Goal: Check status

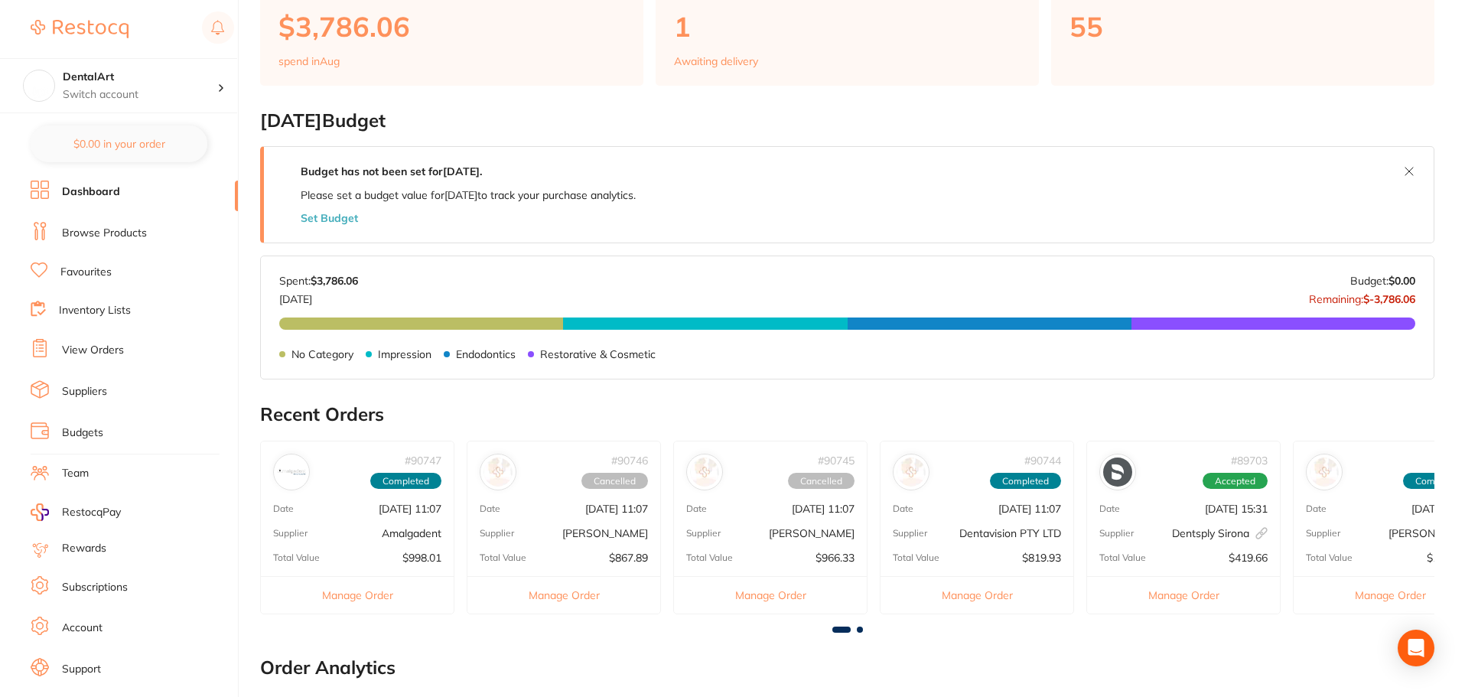
scroll to position [382, 0]
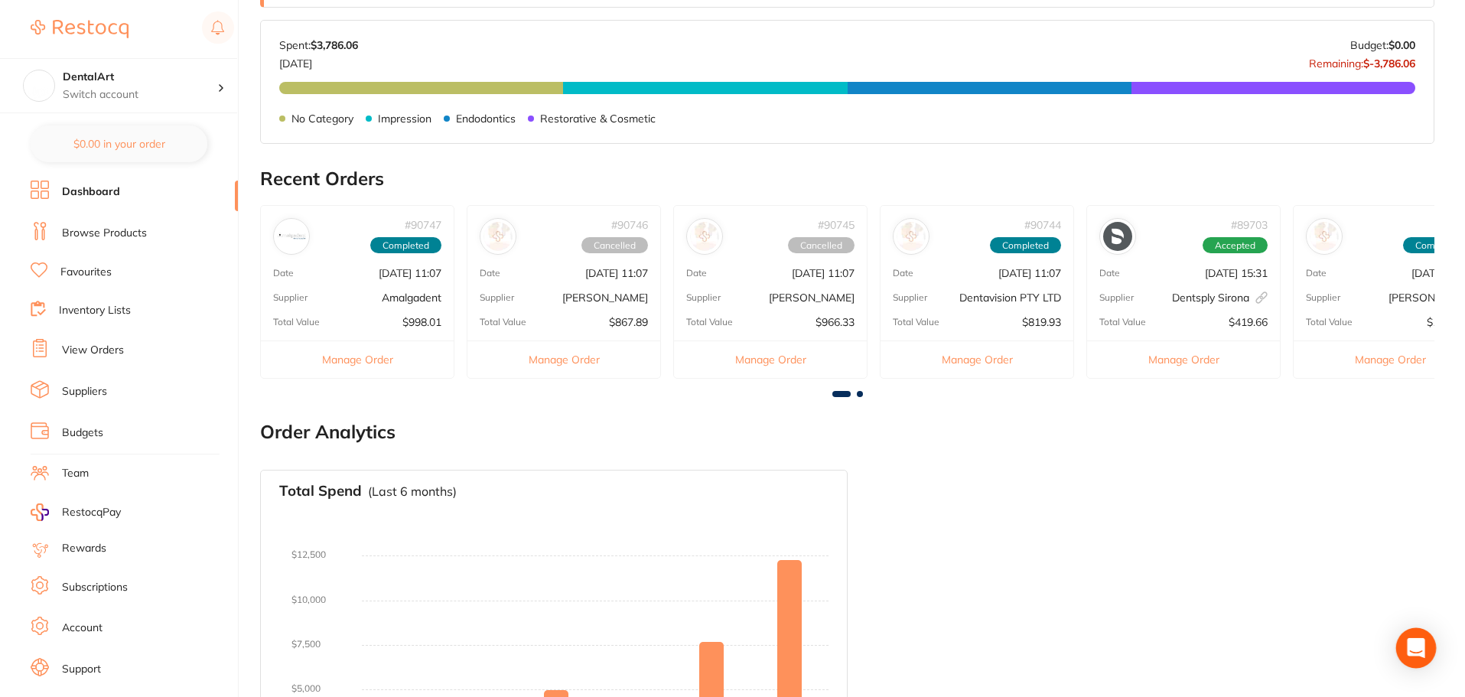
click at [1409, 639] on div "Open Intercom Messenger" at bounding box center [1416, 648] width 41 height 41
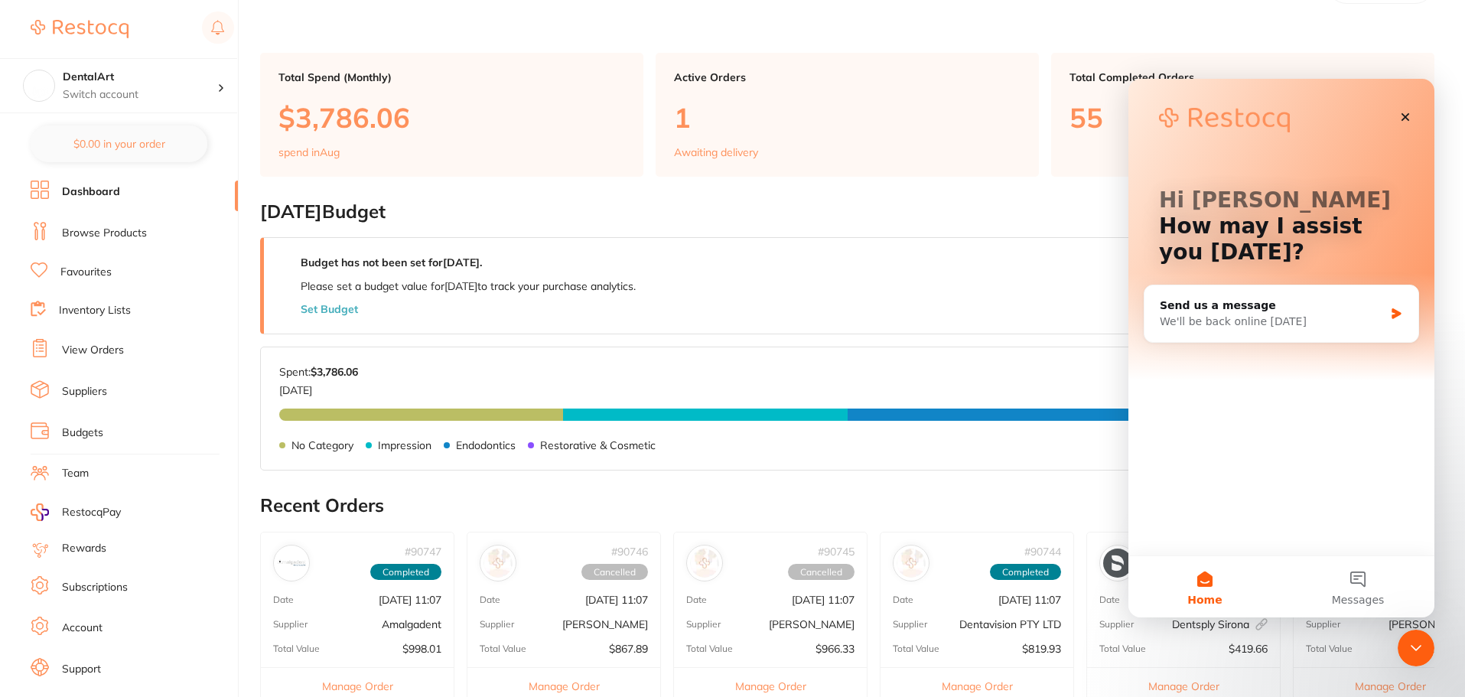
scroll to position [0, 0]
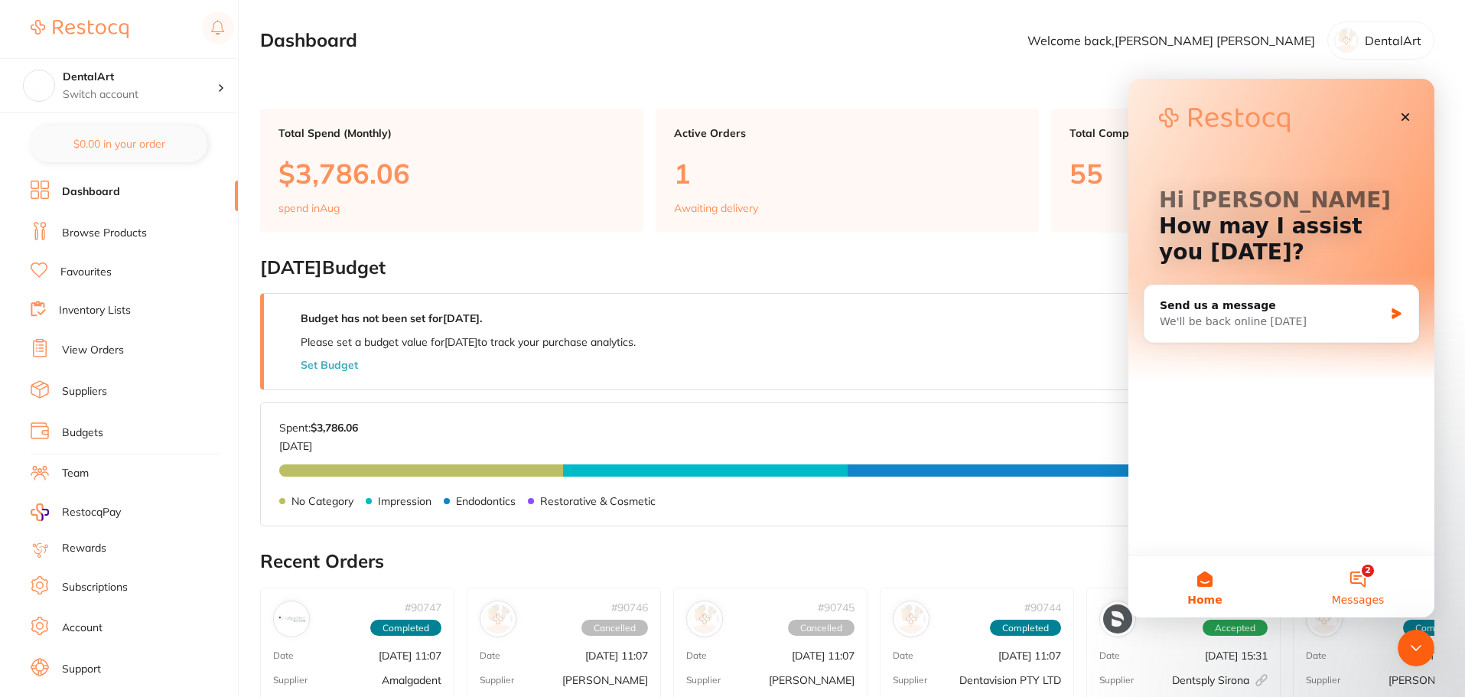
click at [1377, 572] on button "2 Messages" at bounding box center [1357, 586] width 153 height 61
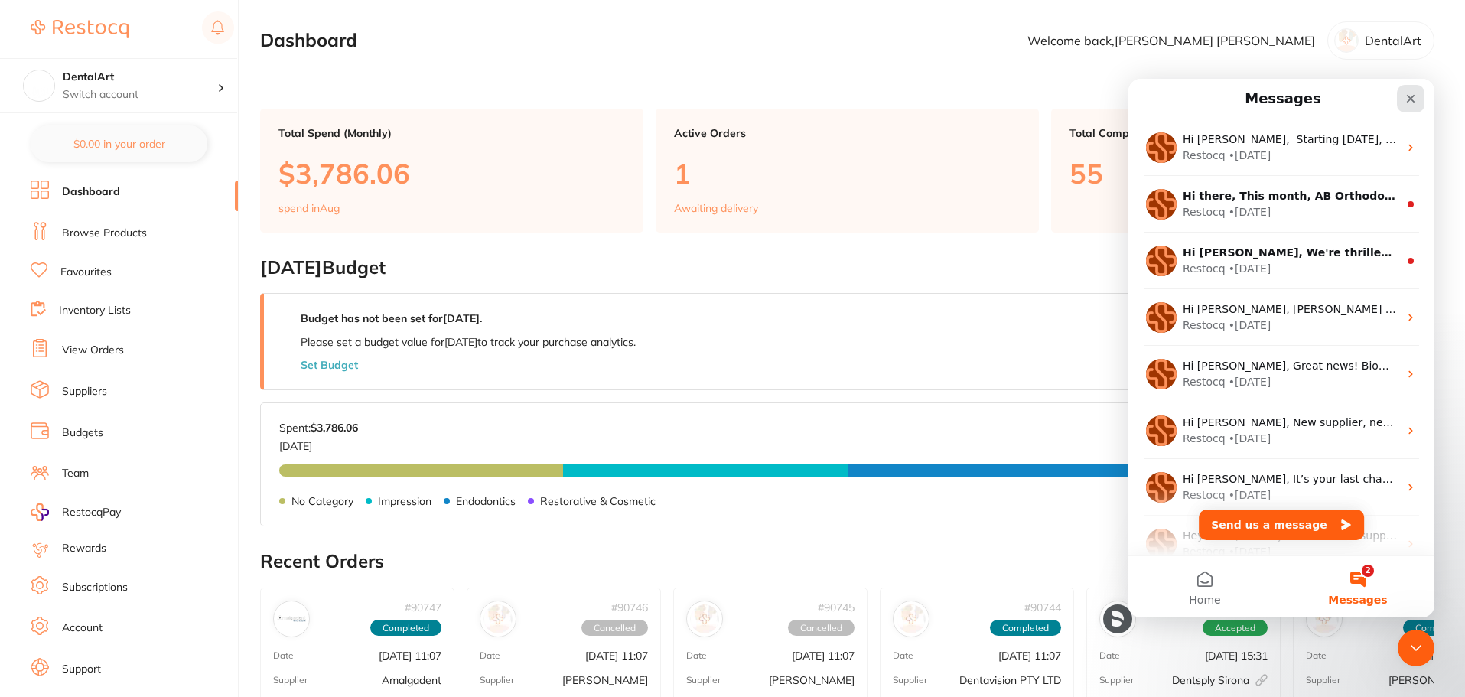
click at [1409, 100] on icon "Close" at bounding box center [1411, 99] width 8 height 8
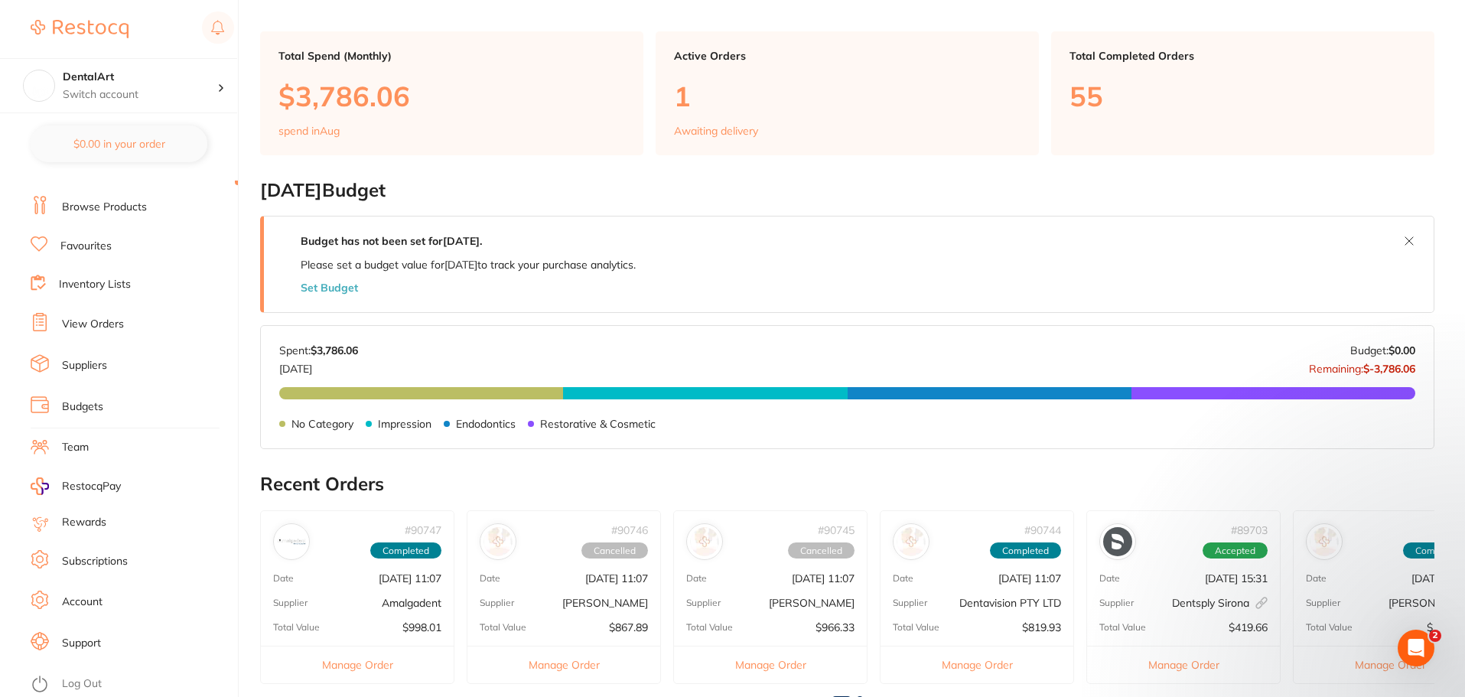
scroll to position [229, 0]
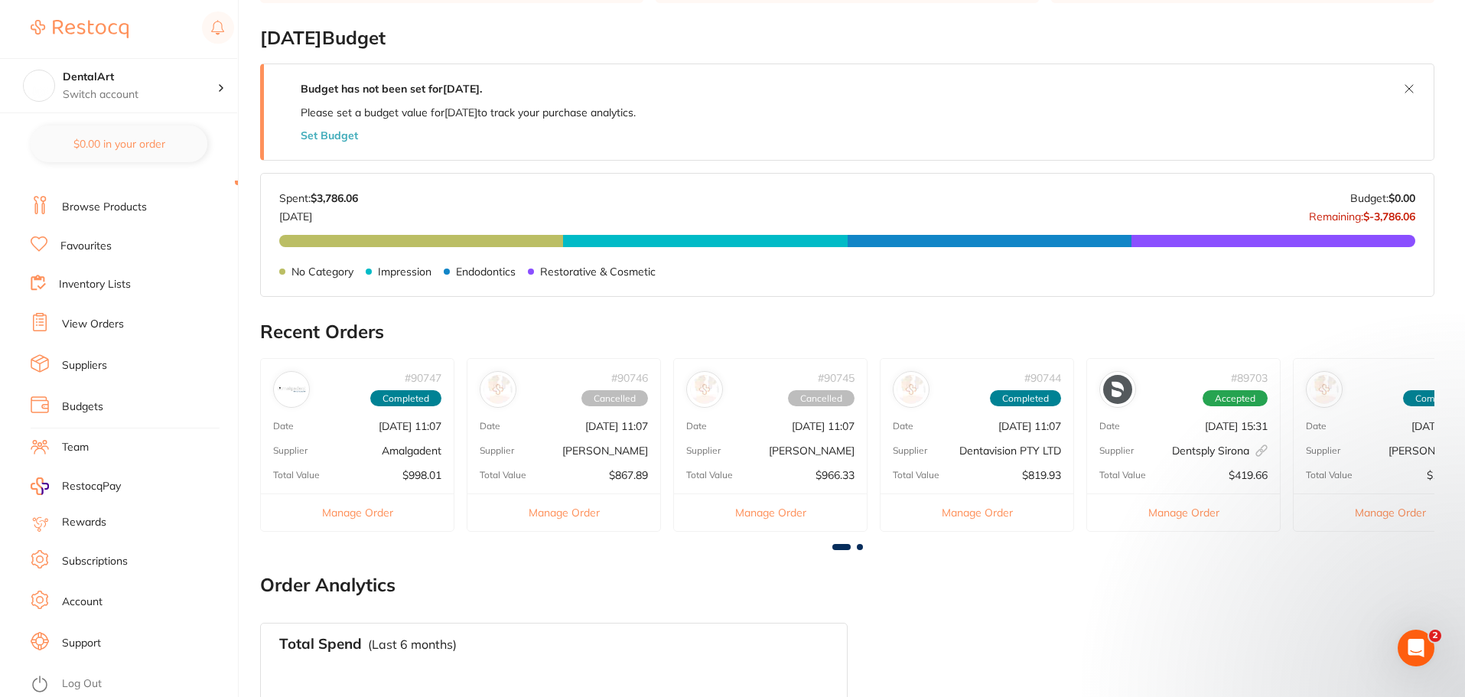
click at [94, 317] on link "View Orders" at bounding box center [93, 324] width 62 height 15
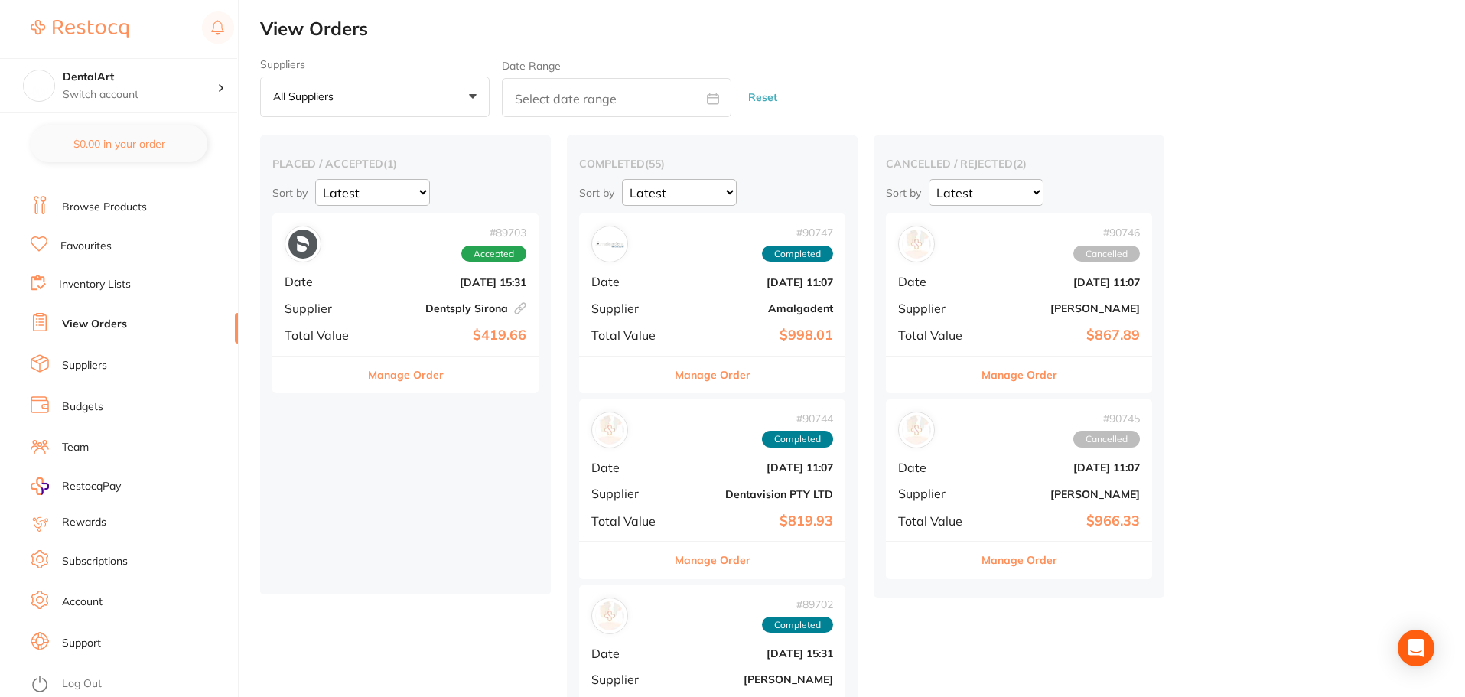
click at [392, 280] on b "[DATE] 15:31" at bounding box center [449, 282] width 153 height 12
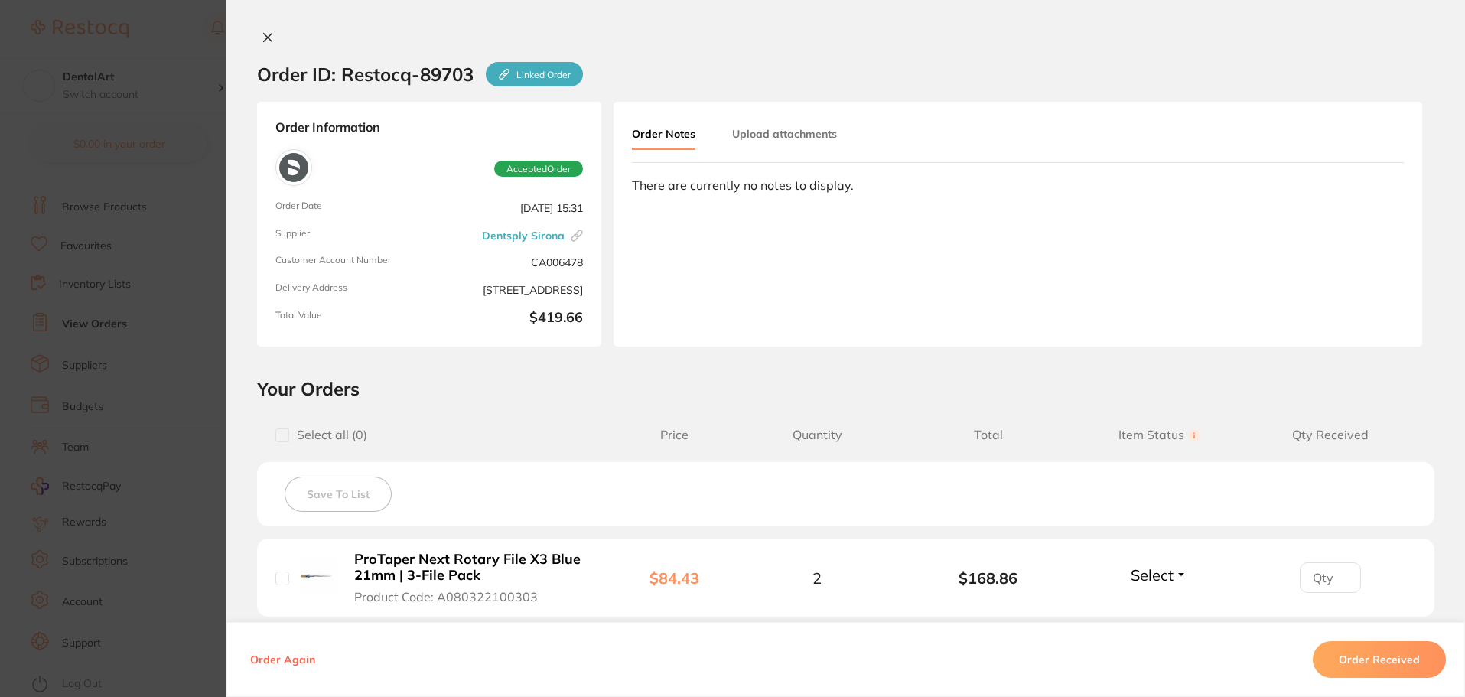
click at [264, 37] on icon at bounding box center [268, 38] width 8 height 8
